Goal: Information Seeking & Learning: Understand process/instructions

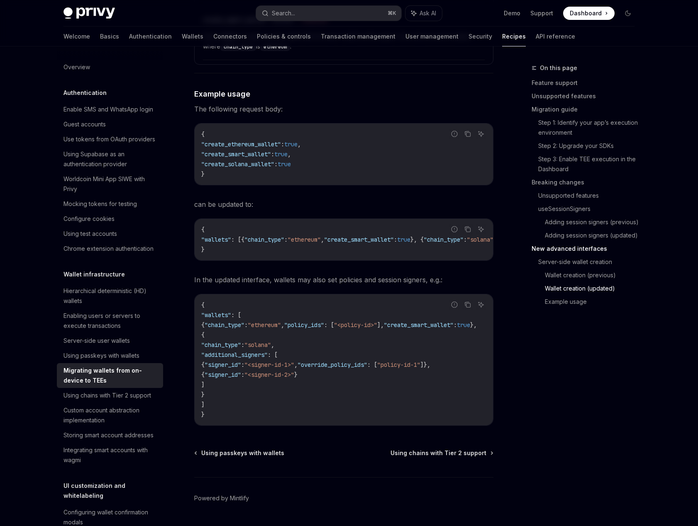
scroll to position [2704, 0]
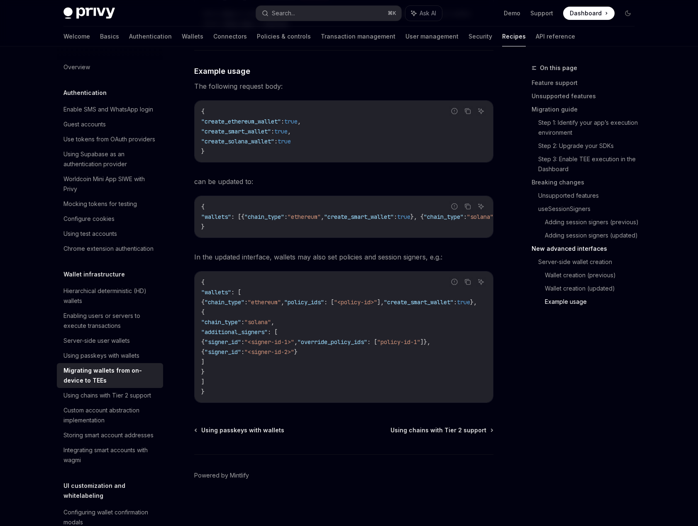
drag, startPoint x: 359, startPoint y: 380, endPoint x: 189, endPoint y: 341, distance: 174.7
click at [239, 384] on code "{ "wallets" : [ { "chain_type" : "ethereum" , "policy_ids" : [ "<policy-id>" ],…" at bounding box center [348, 337] width 295 height 119
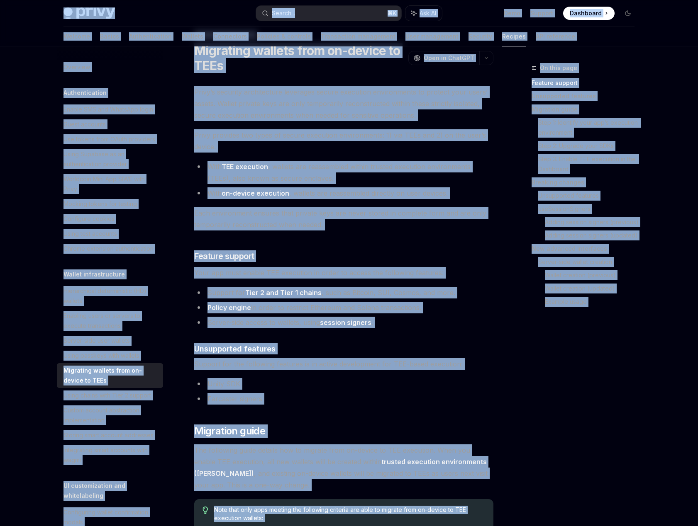
scroll to position [0, 0]
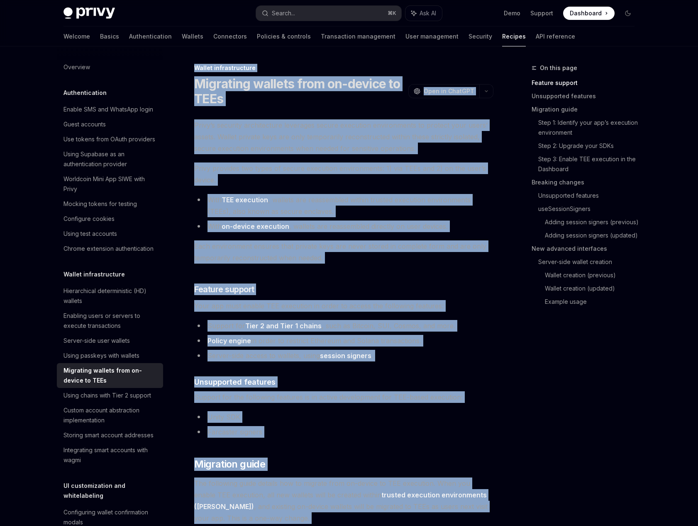
drag, startPoint x: 245, startPoint y: 390, endPoint x: 194, endPoint y: 69, distance: 324.8
copy div "Loremi dolorsitametco Adipiscin elitsed doei te-incidi ut LABo EtdoLO Magn al E…"
click at [110, 397] on div "Using chains with Tier 2 support" at bounding box center [107, 396] width 88 height 10
type textarea "*"
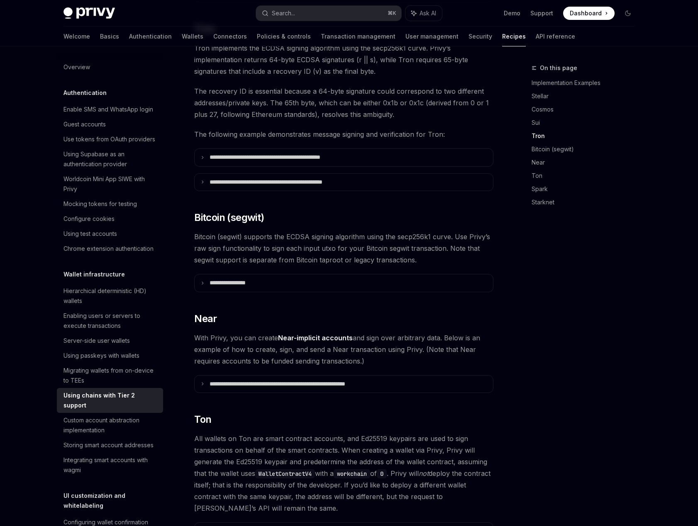
scroll to position [568, 0]
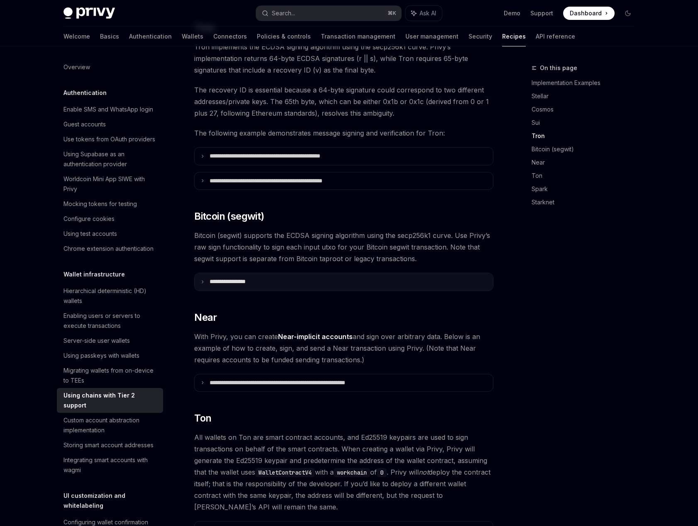
click at [204, 280] on icon at bounding box center [202, 282] width 4 height 4
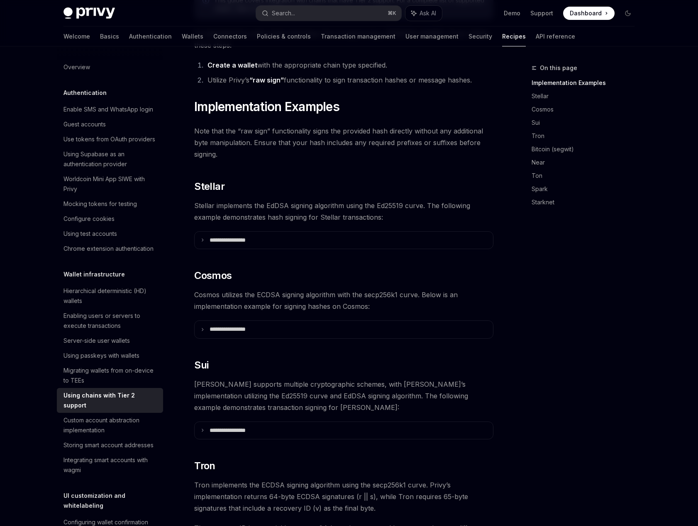
scroll to position [0, 0]
